Goal: Task Accomplishment & Management: Complete application form

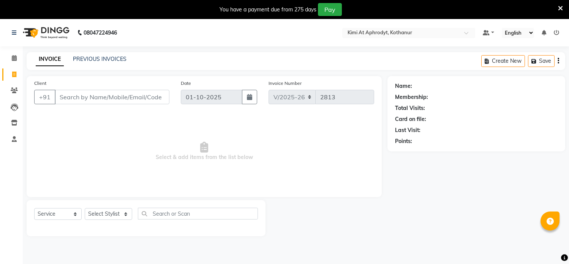
select select "7401"
select select "service"
click at [86, 96] on input "Client" at bounding box center [112, 97] width 115 height 14
click at [93, 96] on input "Client" at bounding box center [112, 97] width 115 height 14
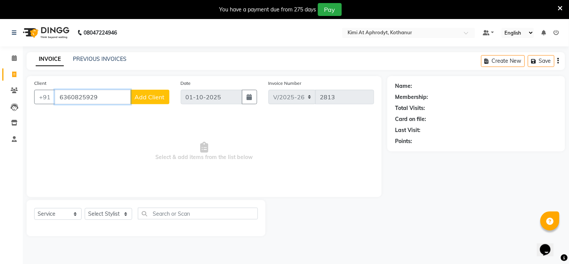
type input "6360825929"
click at [199, 92] on input "01-10-2025" at bounding box center [212, 97] width 62 height 14
click at [149, 100] on span "Add Client" at bounding box center [150, 97] width 30 height 8
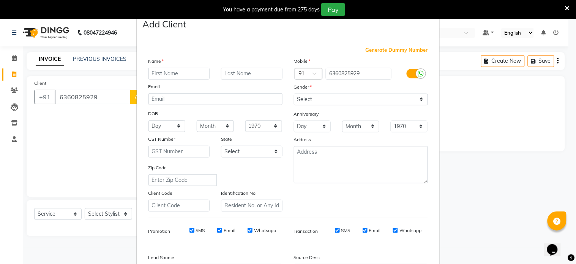
click at [150, 73] on input "text" at bounding box center [180, 74] width 62 height 12
type input "[PERSON_NAME]"
click at [322, 99] on select "Select [DEMOGRAPHIC_DATA] [DEMOGRAPHIC_DATA] Other Prefer Not To Say" at bounding box center [361, 99] width 134 height 12
select select "[DEMOGRAPHIC_DATA]"
click at [294, 93] on select "Select [DEMOGRAPHIC_DATA] [DEMOGRAPHIC_DATA] Other Prefer Not To Say" at bounding box center [361, 99] width 134 height 12
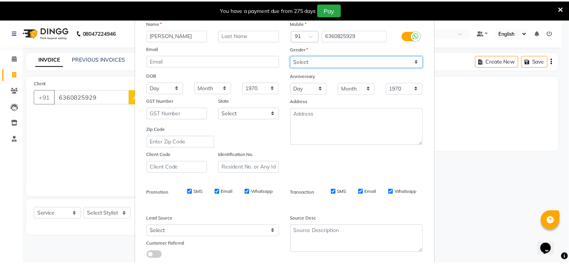
scroll to position [87, 0]
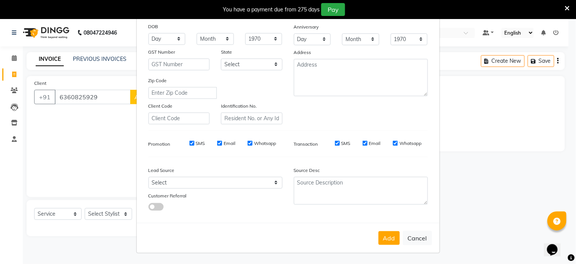
click at [397, 240] on div "Add Cancel" at bounding box center [288, 238] width 303 height 30
click at [393, 241] on button "Add" at bounding box center [389, 238] width 21 height 14
type input "63******29"
select select
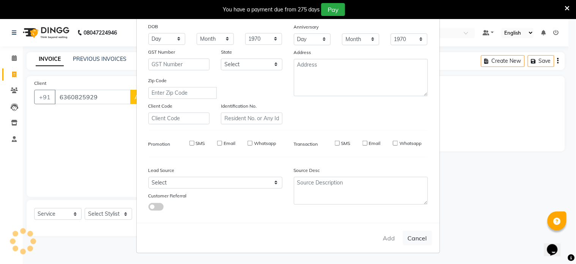
select select
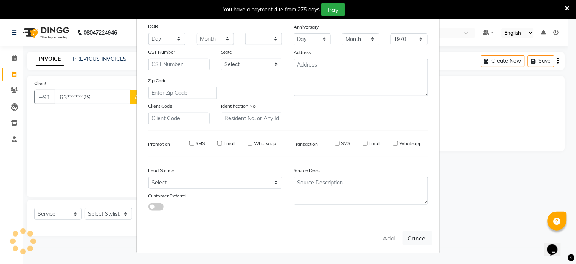
checkbox input "false"
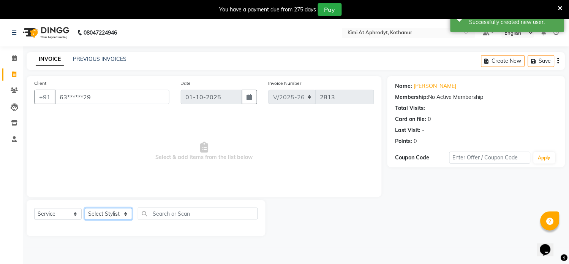
click at [104, 218] on select "Select Stylist [PERSON_NAME] Hriatpuii [PERSON_NAME] Kimi manager id [PERSON_NA…" at bounding box center [108, 214] width 47 height 12
select select "69729"
click at [85, 208] on select "Select Stylist [PERSON_NAME] Hriatpuii [PERSON_NAME] Kimi manager id [PERSON_NA…" at bounding box center [108, 214] width 47 height 12
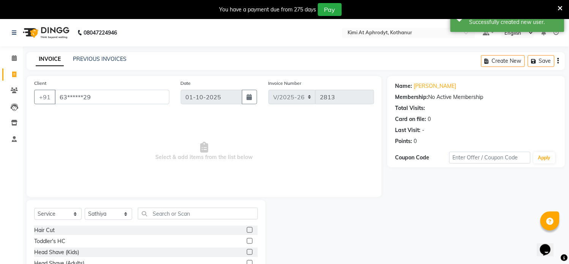
click at [247, 229] on label at bounding box center [250, 230] width 6 height 6
click at [247, 229] on input "checkbox" at bounding box center [249, 230] width 5 height 5
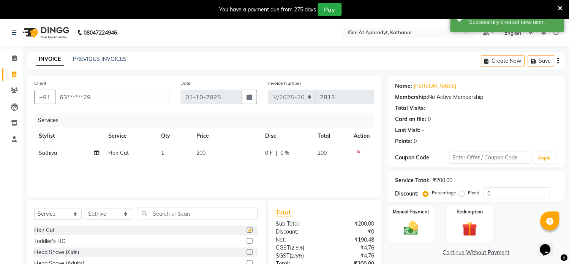
checkbox input "false"
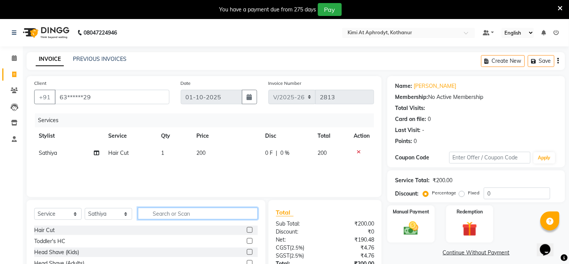
click at [177, 214] on input "text" at bounding box center [198, 213] width 120 height 12
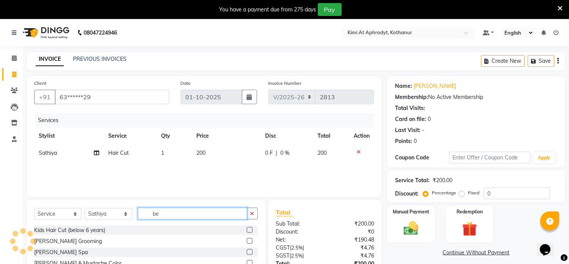
type input "be"
click at [248, 241] on label at bounding box center [250, 241] width 6 height 6
click at [248, 241] on input "checkbox" at bounding box center [249, 241] width 5 height 5
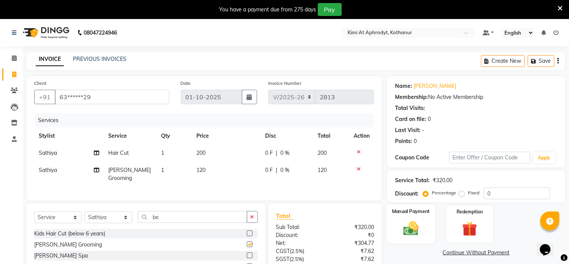
checkbox input "false"
click at [404, 237] on div "Manual Payment" at bounding box center [411, 223] width 49 height 39
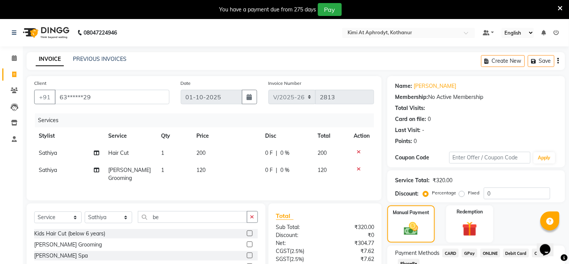
scroll to position [62, 0]
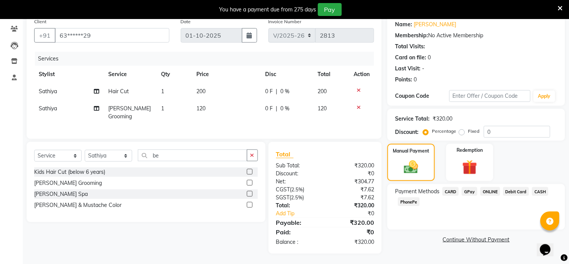
click at [402, 202] on span "PhonePe" at bounding box center [409, 201] width 22 height 9
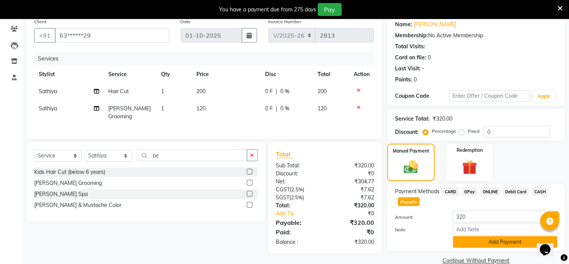
click at [479, 243] on button "Add Payment" at bounding box center [505, 242] width 104 height 12
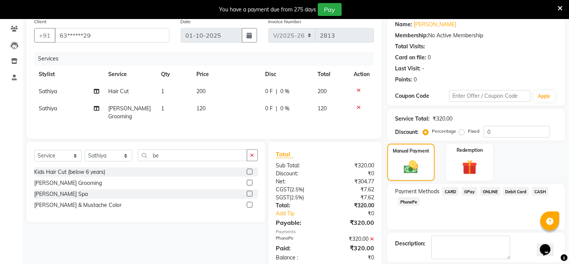
click at [535, 192] on span "CASH" at bounding box center [540, 191] width 16 height 9
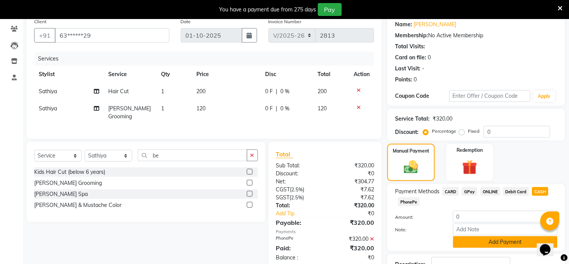
click at [482, 244] on button "Add Payment" at bounding box center [505, 242] width 104 height 12
click at [482, 257] on textarea at bounding box center [471, 269] width 79 height 24
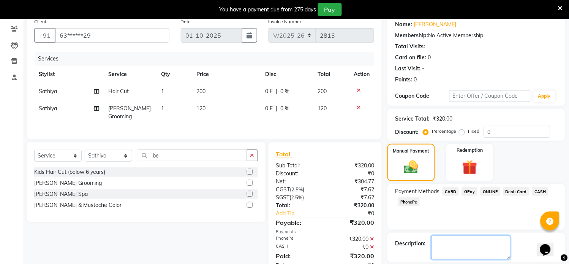
scroll to position [97, 0]
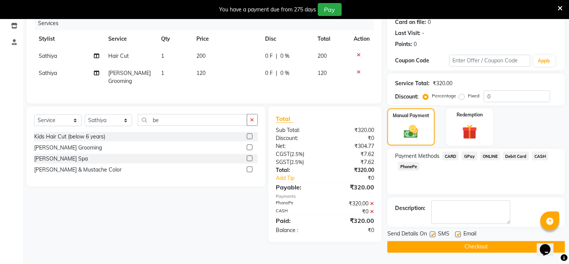
click at [479, 247] on button "Checkout" at bounding box center [477, 247] width 178 height 12
